Goal: Task Accomplishment & Management: Complete application form

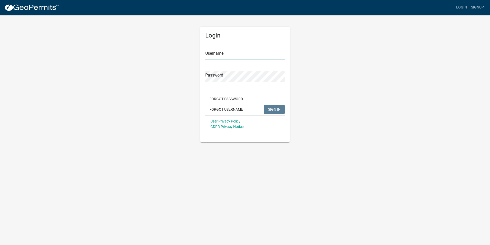
click at [238, 55] on input "Username" at bounding box center [244, 54] width 79 height 11
paste input "[EMAIL_ADDRESS][DOMAIN_NAME]"
type input "[EMAIL_ADDRESS][DOMAIN_NAME]"
click at [275, 108] on span "SIGN IN" at bounding box center [274, 109] width 13 height 4
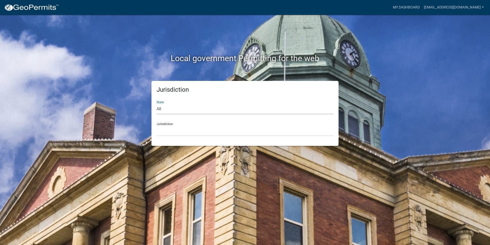
drag, startPoint x: 160, startPoint y: 110, endPoint x: 161, endPoint y: 114, distance: 4.7
click at [160, 110] on select "All [US_STATE] [US_STATE] [US_STATE] [US_STATE] [US_STATE] [US_STATE] [US_STATE…" at bounding box center [245, 109] width 177 height 11
click at [172, 104] on select "All [US_STATE] [US_STATE] [US_STATE] [US_STATE] [US_STATE] [US_STATE] [US_STATE…" at bounding box center [245, 109] width 177 height 11
select select "[US_STATE]"
click at [157, 104] on select "All [US_STATE] [US_STATE] [US_STATE] [US_STATE] [US_STATE] [US_STATE] [US_STATE…" at bounding box center [245, 109] width 177 height 11
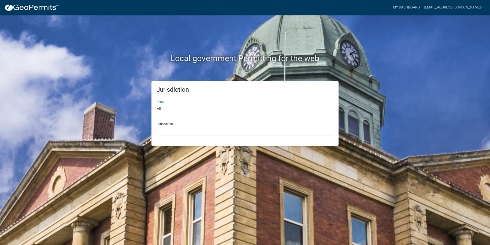
click at [168, 130] on select "City of [GEOGRAPHIC_DATA], [US_STATE] City of [GEOGRAPHIC_DATA], [US_STATE] Cit…" at bounding box center [245, 130] width 177 height 11
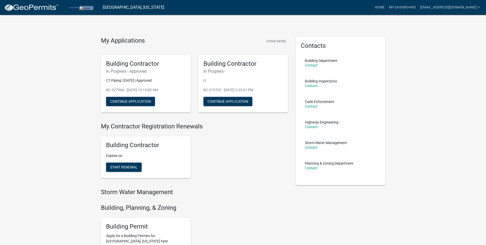
click at [221, 143] on div "Building Contractor Expires on Start Renewal" at bounding box center [194, 157] width 195 height 50
click at [123, 167] on span "Start Renewal" at bounding box center [123, 167] width 27 height 4
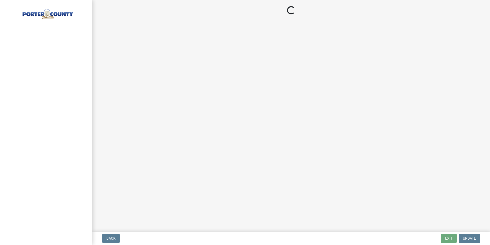
select select "MN"
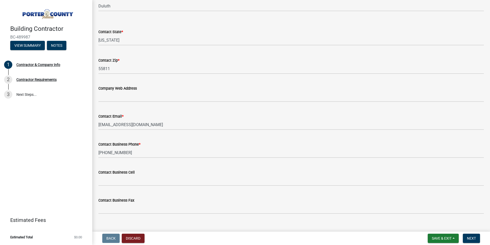
scroll to position [217, 0]
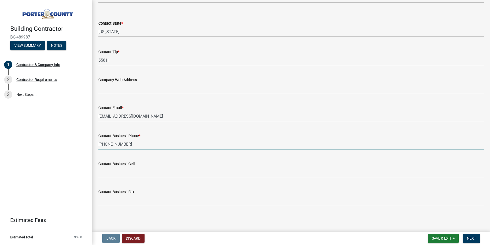
drag, startPoint x: 126, startPoint y: 143, endPoint x: 96, endPoint y: 144, distance: 29.8
click at [96, 144] on div "Contact Business Phone * [PHONE_NUMBER]" at bounding box center [291, 137] width 393 height 24
type input "8664418538"
click at [52, 131] on div "Building Contractor BC-489987 View Summary Notes 1 Contractor & Company Info 2 …" at bounding box center [46, 122] width 92 height 245
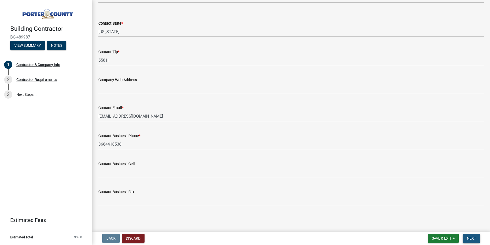
click at [477, 240] on button "Next" at bounding box center [471, 237] width 17 height 9
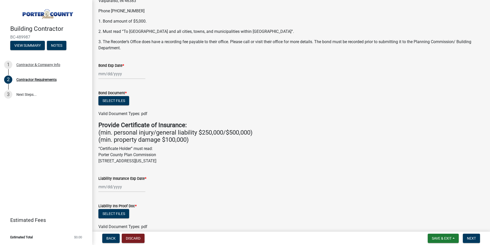
scroll to position [0, 0]
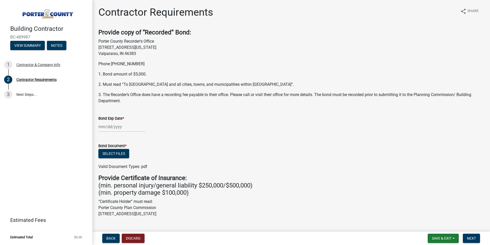
click at [104, 127] on div at bounding box center [121, 126] width 47 height 11
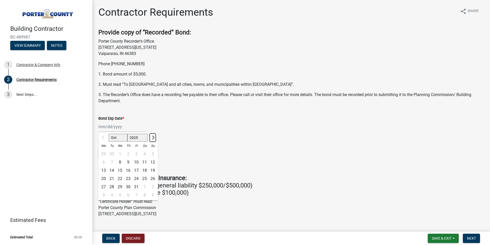
click at [152, 138] on span "Next month" at bounding box center [153, 137] width 4 height 4
click at [152, 137] on span "Next month" at bounding box center [153, 137] width 4 height 4
select select "1"
select select "2026"
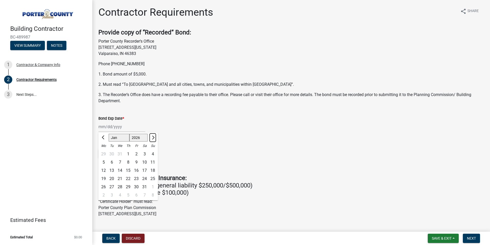
click at [152, 137] on span "Next month" at bounding box center [153, 137] width 4 height 4
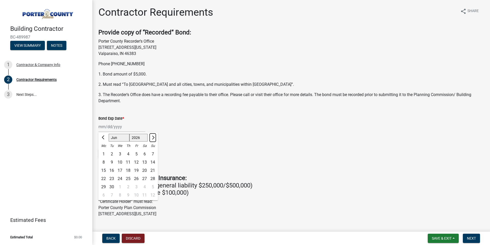
click at [152, 137] on span "Next month" at bounding box center [153, 137] width 4 height 4
select select "8"
click at [152, 177] on div "23" at bounding box center [153, 178] width 8 height 8
type input "[DATE]"
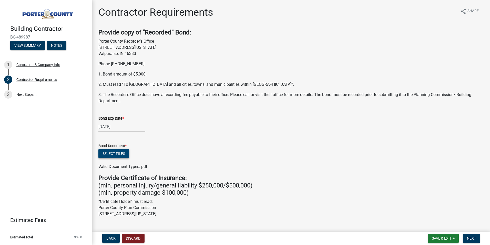
click at [120, 156] on button "Select files" at bounding box center [113, 153] width 31 height 9
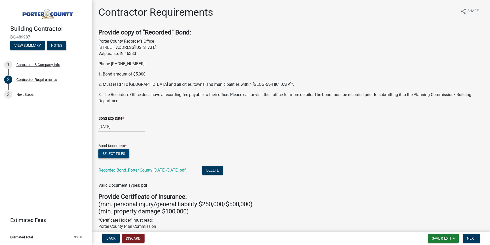
scroll to position [154, 0]
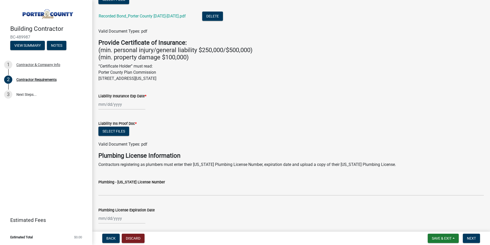
click at [107, 104] on div at bounding box center [121, 104] width 47 height 11
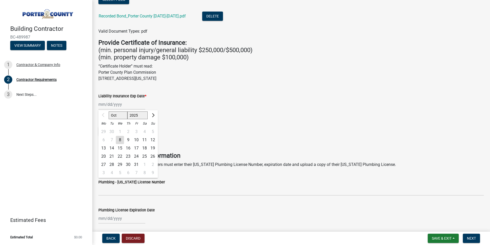
click at [157, 116] on div at bounding box center [153, 115] width 10 height 8
click at [155, 116] on button "Next month" at bounding box center [153, 115] width 6 height 8
select select "12"
click at [119, 164] on div "31" at bounding box center [120, 164] width 8 height 8
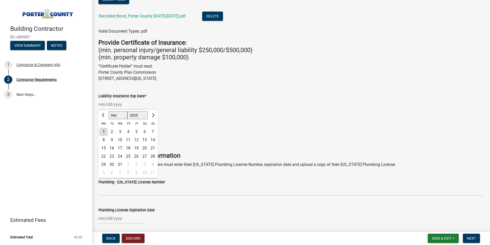
type input "[DATE]"
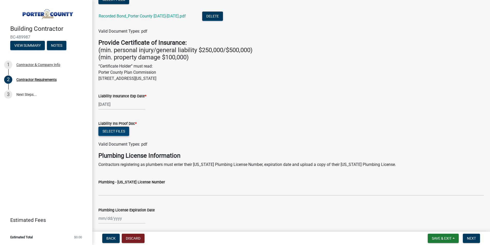
click at [122, 131] on button "Select files" at bounding box center [113, 130] width 31 height 9
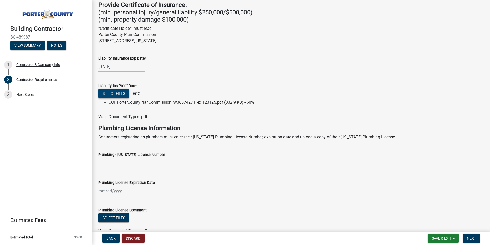
scroll to position [221, 0]
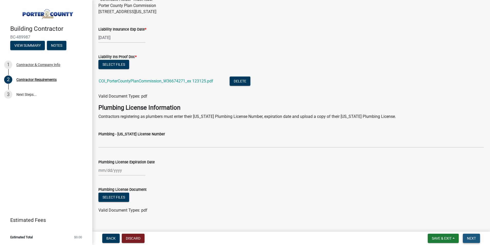
click at [474, 239] on span "Next" at bounding box center [471, 238] width 9 height 4
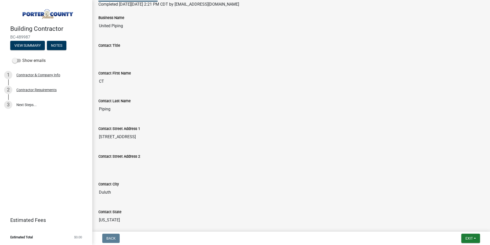
scroll to position [0, 0]
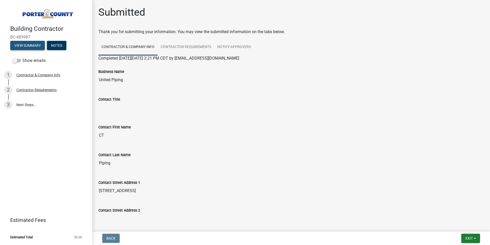
click at [36, 46] on button "View Summary" at bounding box center [27, 45] width 35 height 9
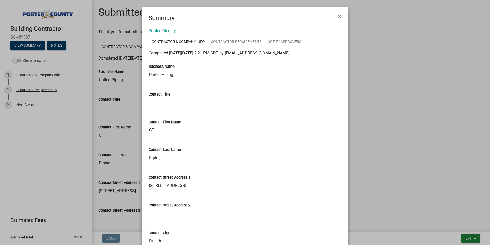
click at [233, 45] on link "Contractor Requirements" at bounding box center [236, 42] width 57 height 16
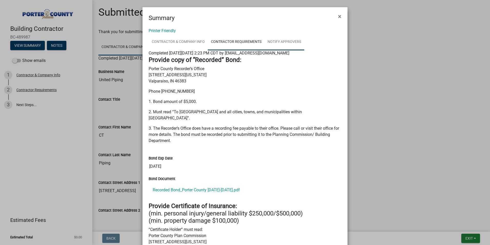
click at [283, 39] on link "Notify Approvers" at bounding box center [285, 42] width 40 height 16
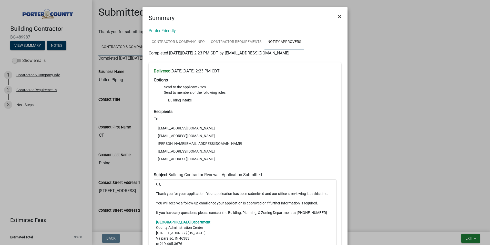
click at [338, 17] on span "×" at bounding box center [339, 16] width 3 height 7
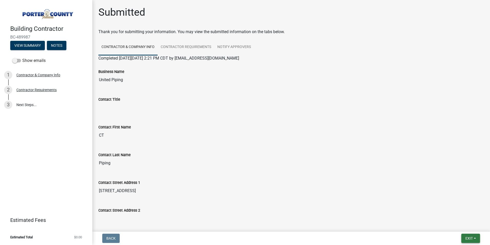
click at [469, 239] on span "Exit" at bounding box center [469, 238] width 7 height 4
drag, startPoint x: 454, startPoint y: 227, endPoint x: 446, endPoint y: 220, distance: 10.4
click at [454, 227] on button "Save & Exit" at bounding box center [459, 224] width 41 height 12
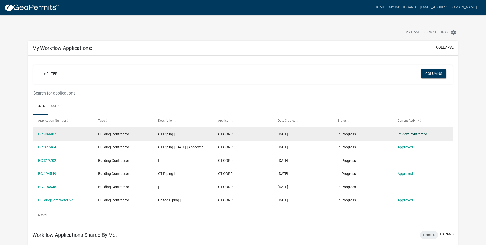
click at [418, 134] on link "Review Contractor" at bounding box center [412, 134] width 29 height 4
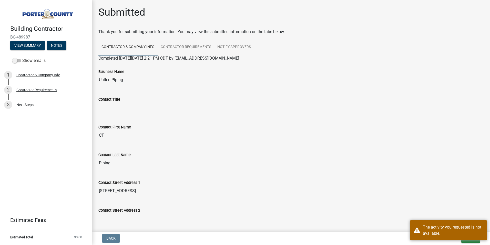
click at [418, 134] on input "CT" at bounding box center [291, 135] width 386 height 10
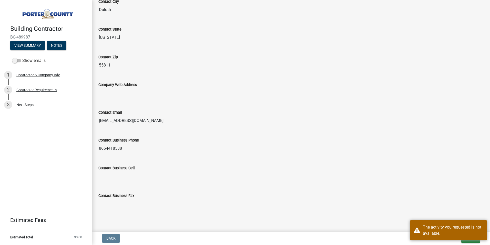
scroll to position [246, 0]
